Goal: Task Accomplishment & Management: Manage account settings

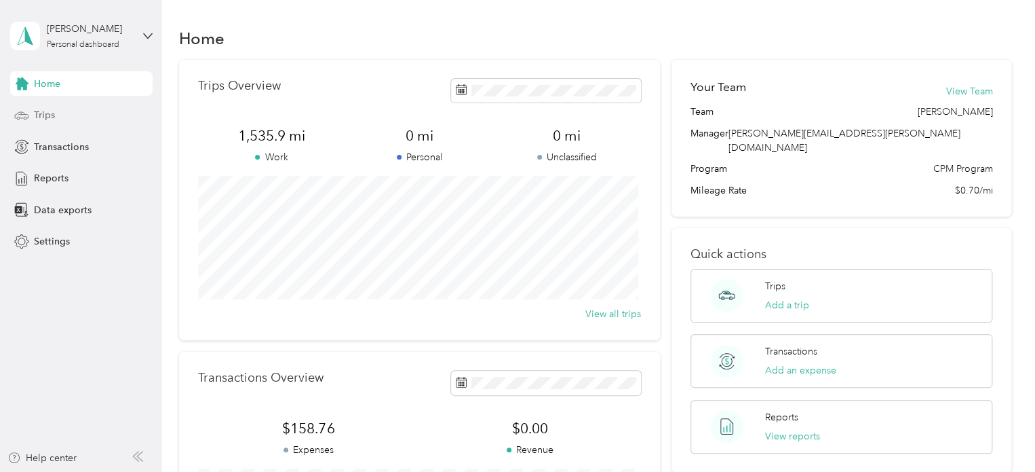
click at [46, 122] on div "Trips" at bounding box center [81, 115] width 142 height 24
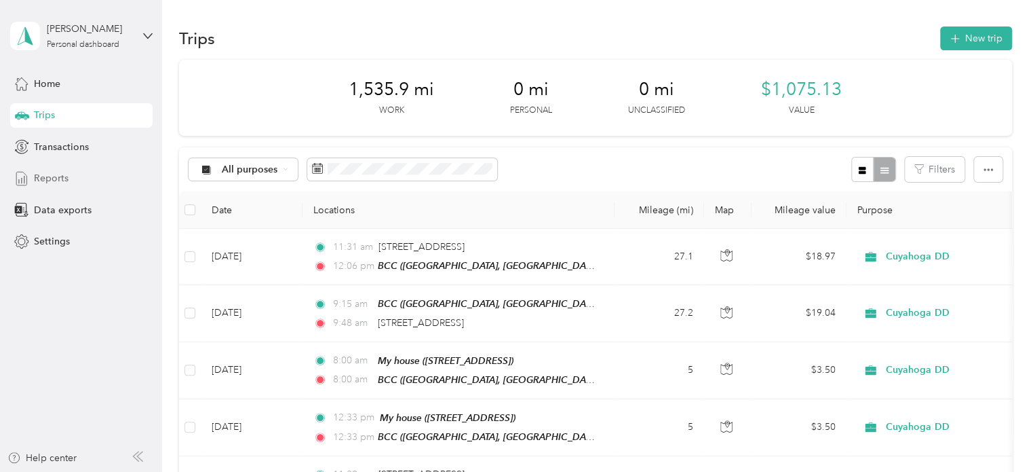
click at [58, 178] on span "Reports" at bounding box center [51, 178] width 35 height 14
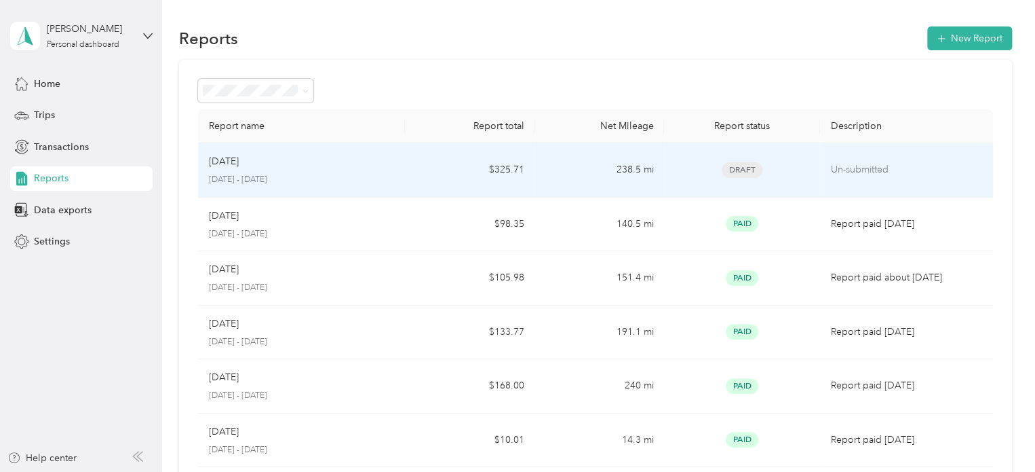
click at [866, 167] on p "Un-submitted" at bounding box center [906, 169] width 151 height 15
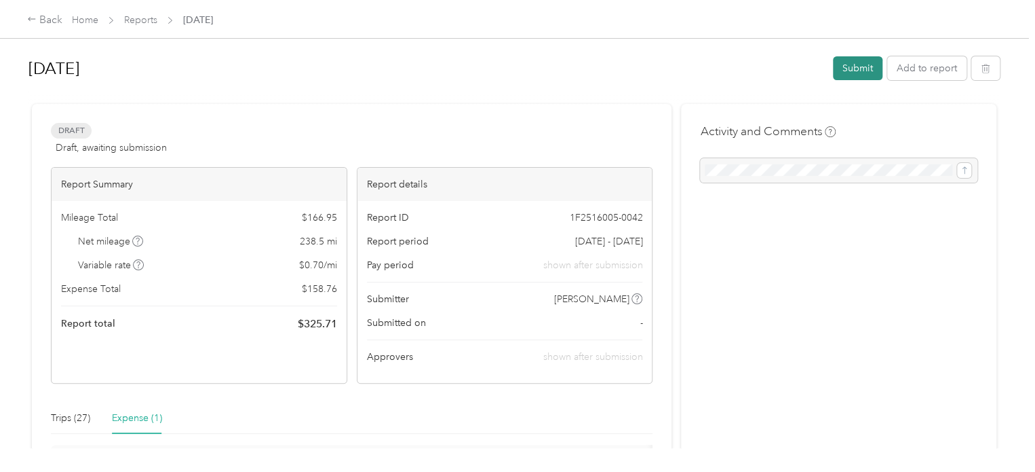
click at [859, 73] on button "Submit" at bounding box center [858, 68] width 50 height 24
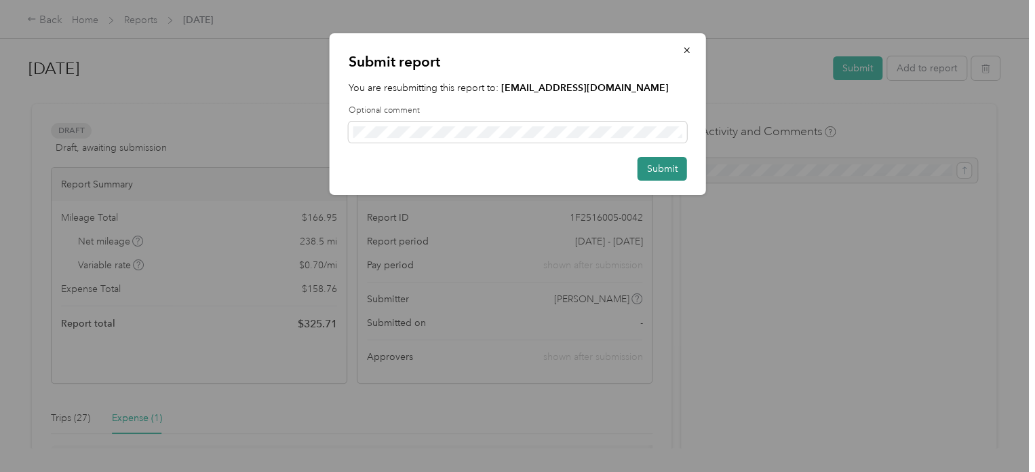
click at [664, 170] on button "Submit" at bounding box center [663, 169] width 50 height 24
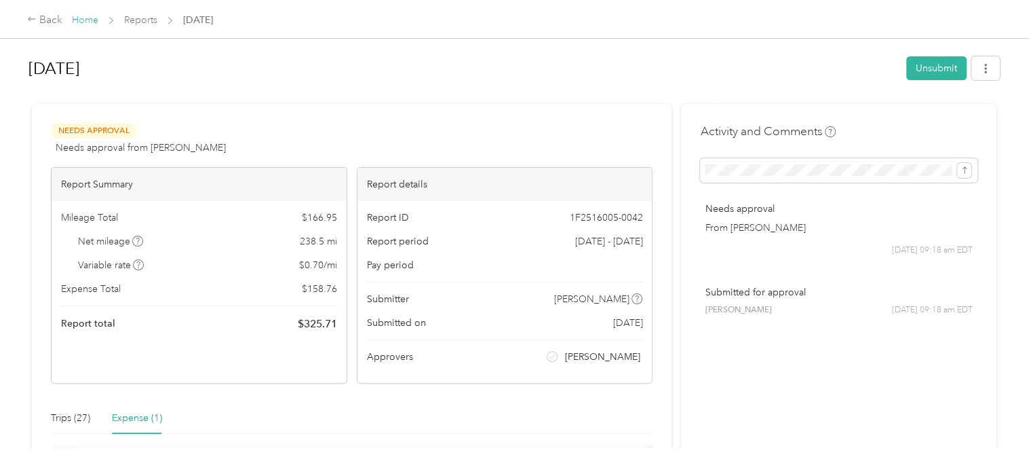
click at [85, 24] on link "Home" at bounding box center [85, 20] width 26 height 12
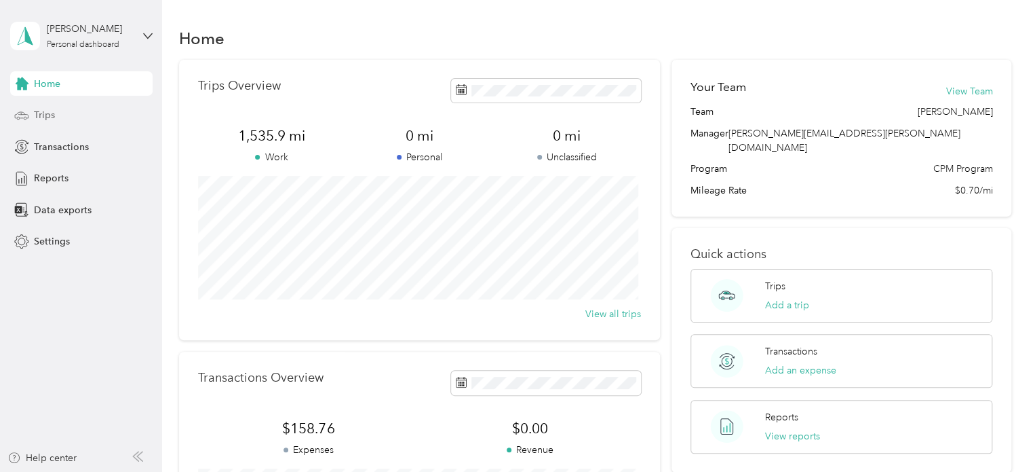
click at [64, 123] on div "Trips" at bounding box center [81, 115] width 142 height 24
